Goal: Check status: Check status

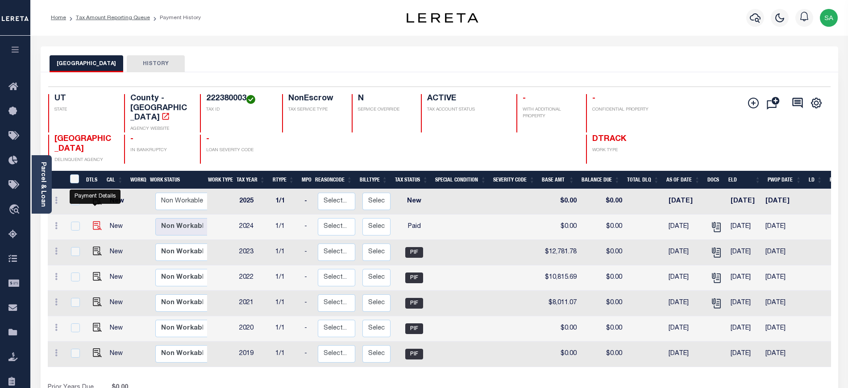
click at [93, 221] on img "" at bounding box center [97, 225] width 9 height 9
checkbox input "true"
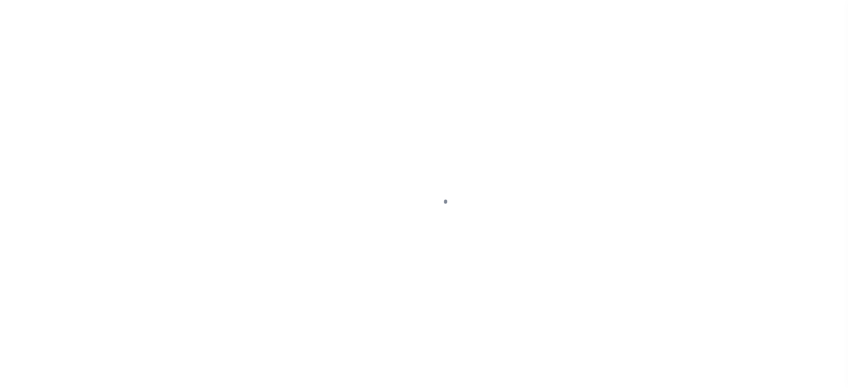
select select "PYD"
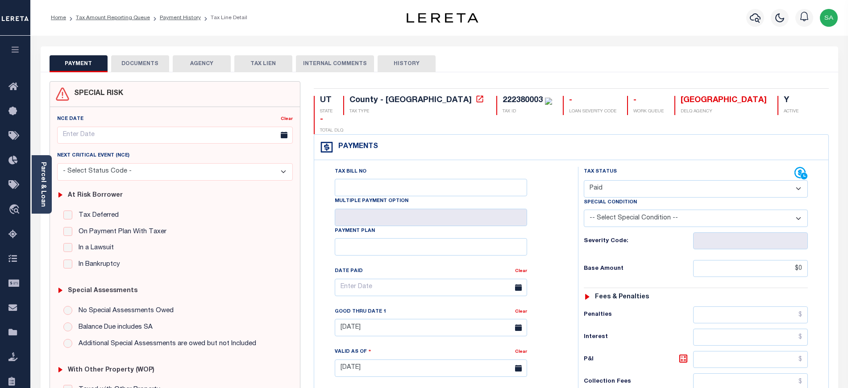
click at [54, 199] on div "At Risk Borrower Tax Deferred Deferral Start Date Clear Date Filed Clear Case N…" at bounding box center [175, 228] width 243 height 95
click at [49, 199] on div "Parcel & Loan" at bounding box center [42, 184] width 20 height 58
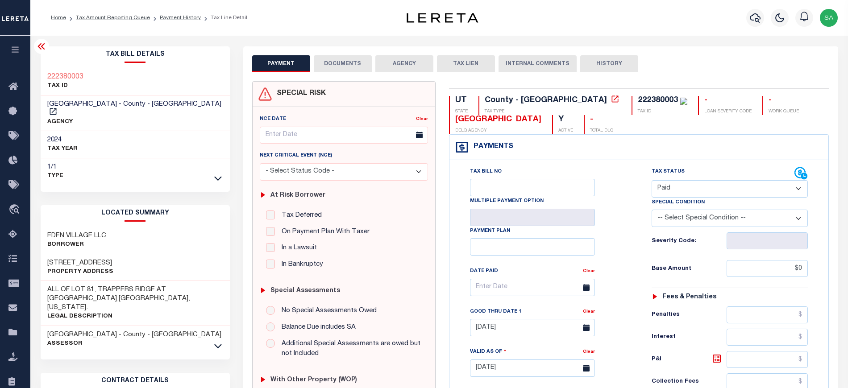
drag, startPoint x: 46, startPoint y: 253, endPoint x: 113, endPoint y: 245, distance: 67.0
click at [118, 254] on div "[STREET_ADDRESS] Property Address" at bounding box center [135, 267] width 189 height 27
copy h3 "[STREET_ADDRESS]"
click at [184, 57] on h2 "Tax Bill Details" at bounding box center [135, 54] width 189 height 17
